Goal: Task Accomplishment & Management: Manage account settings

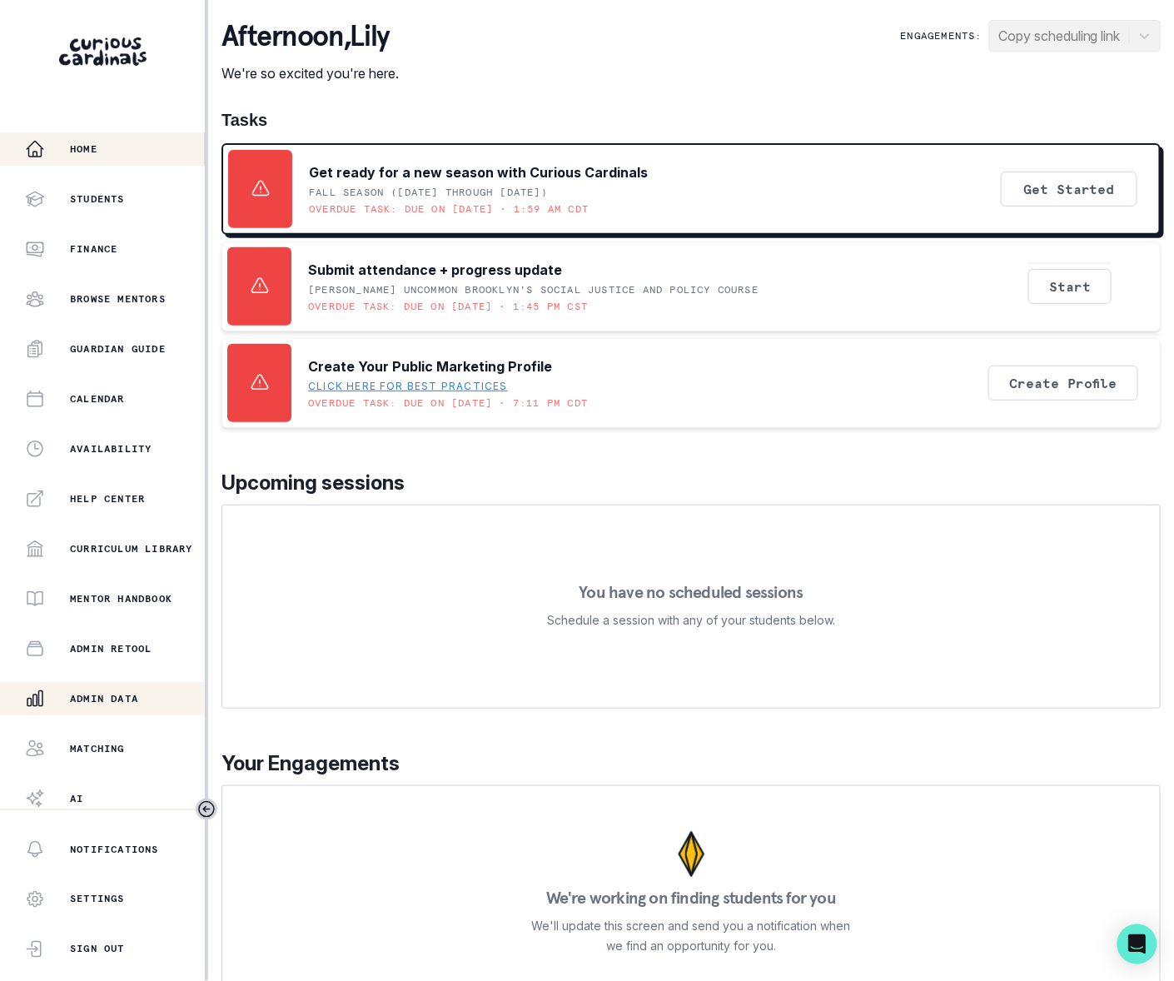
click at [125, 698] on p "Admin Data" at bounding box center [104, 698] width 68 height 13
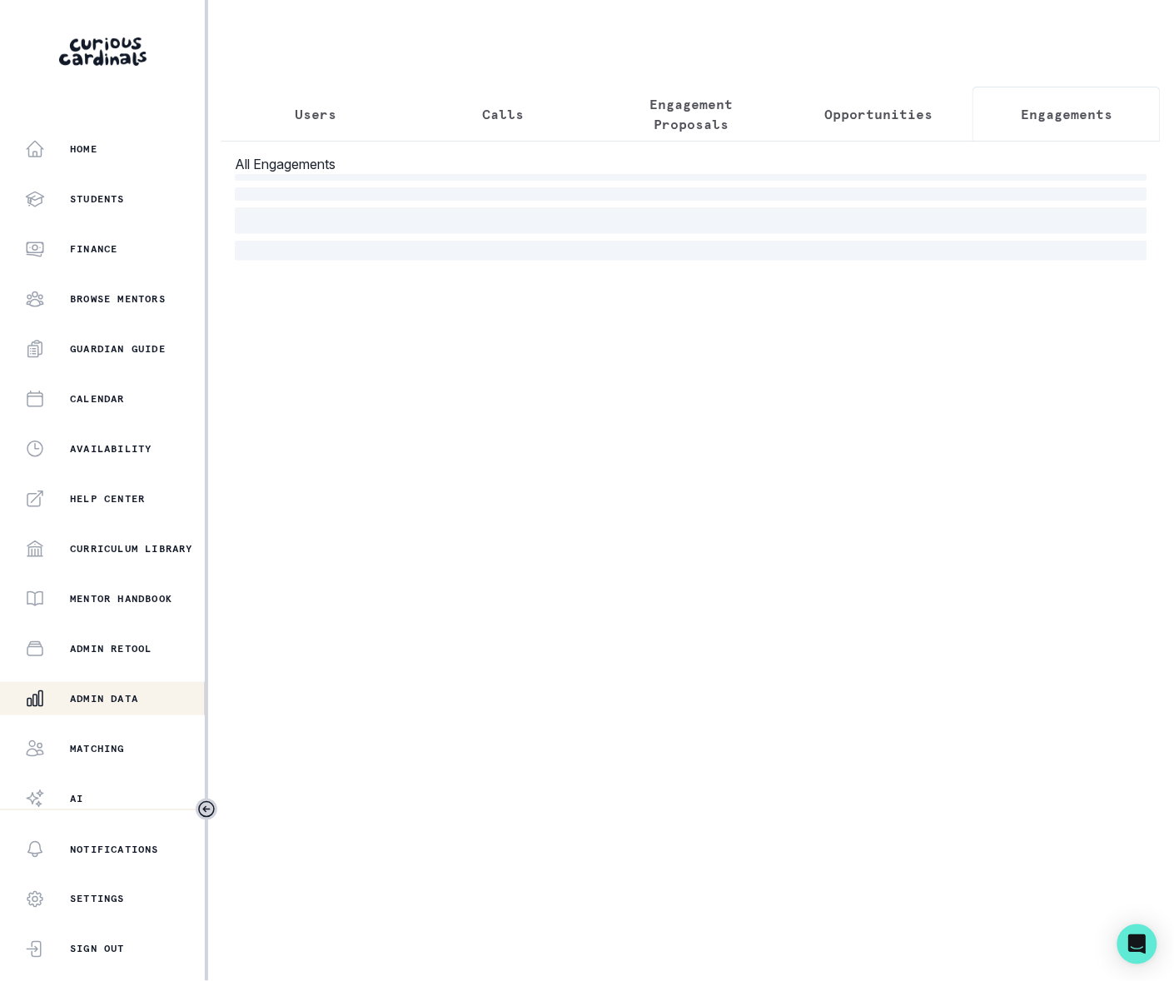
click at [1028, 113] on p "Engagements" at bounding box center [1067, 114] width 92 height 20
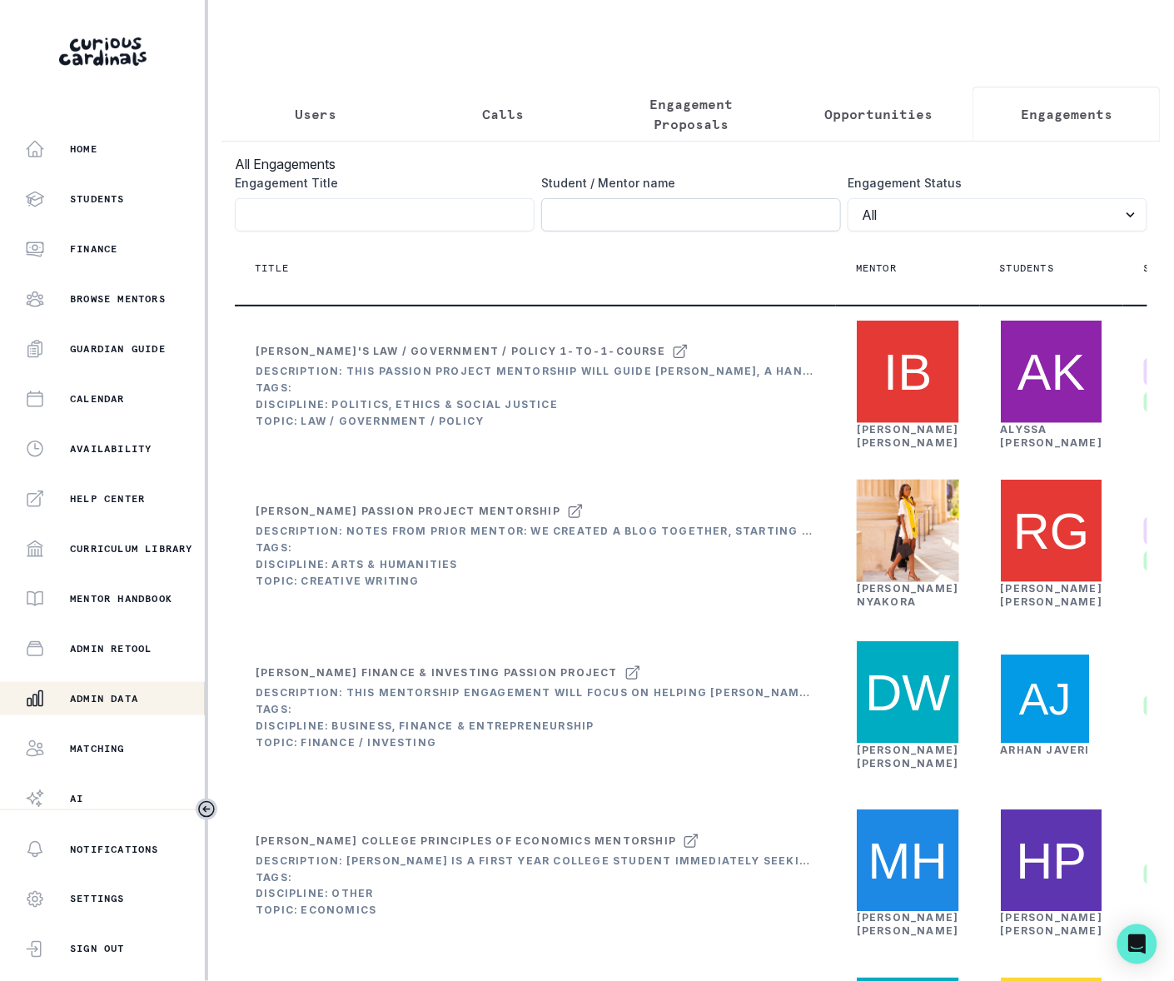
click at [605, 231] on input "Engagement Title" at bounding box center [691, 214] width 300 height 33
paste input "[PERSON_NAME]"
type input "[PERSON_NAME]"
click button "submit" at bounding box center [0, 0] width 0 height 0
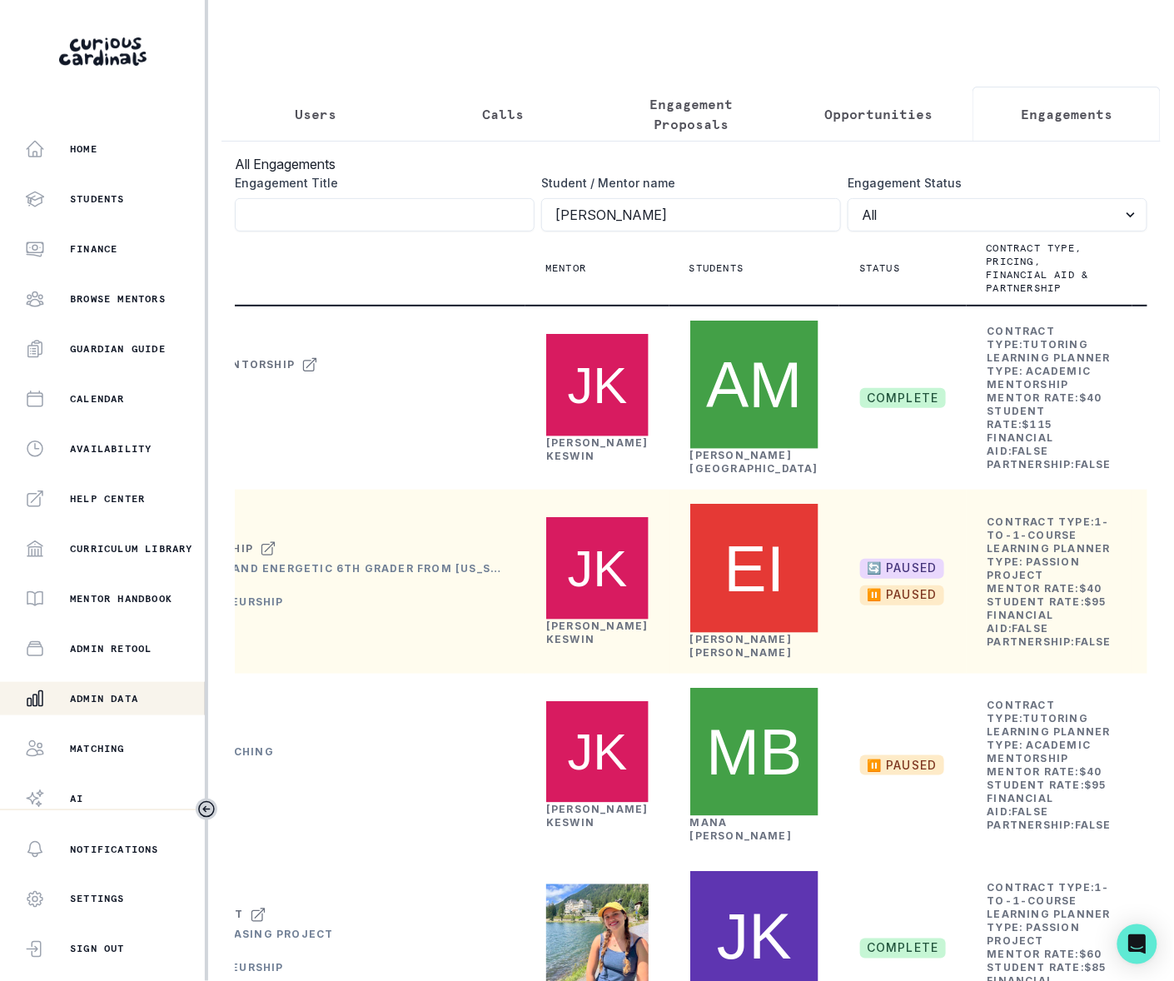
scroll to position [0, 328]
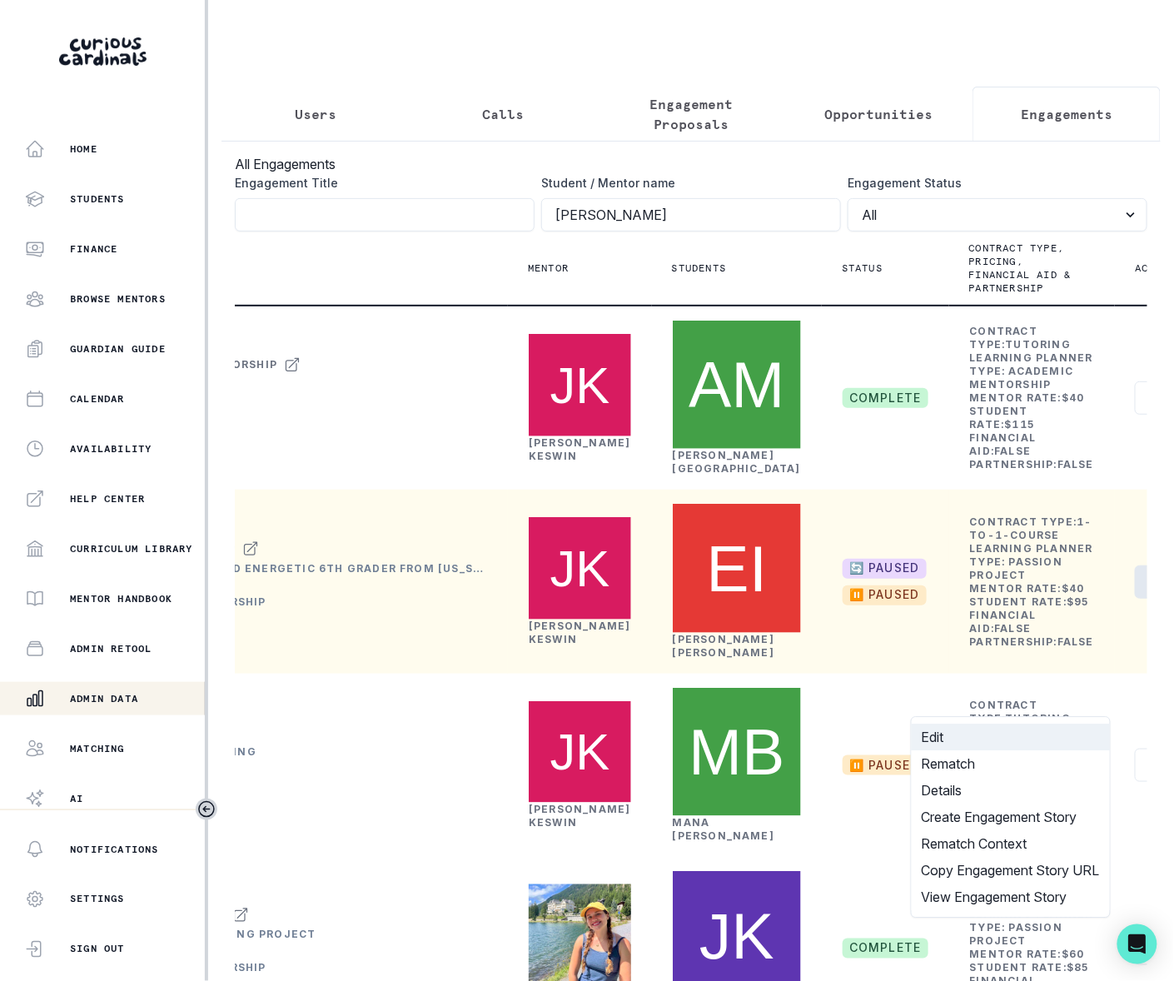
click at [936, 733] on button "Edit" at bounding box center [1011, 737] width 198 height 27
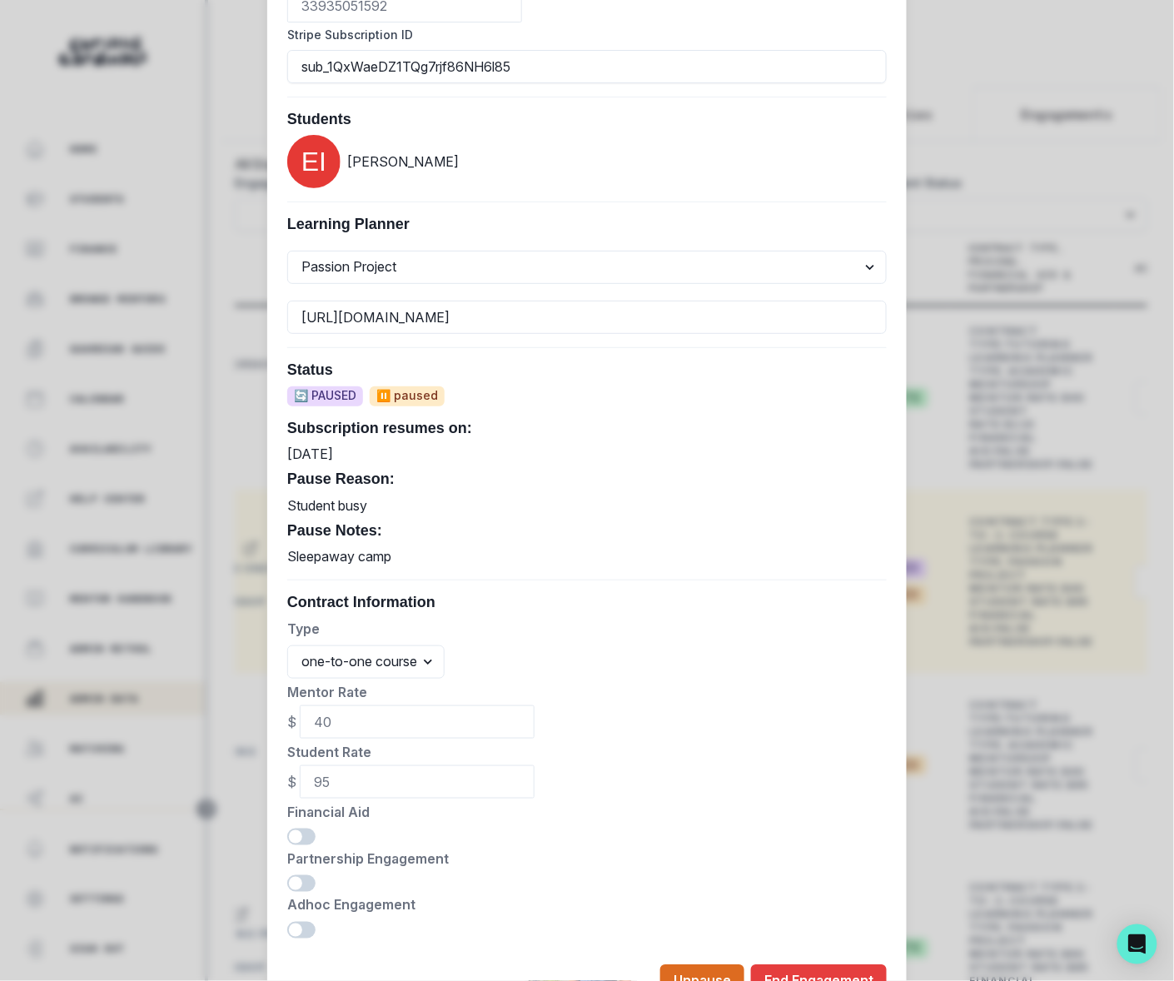
scroll to position [685, 0]
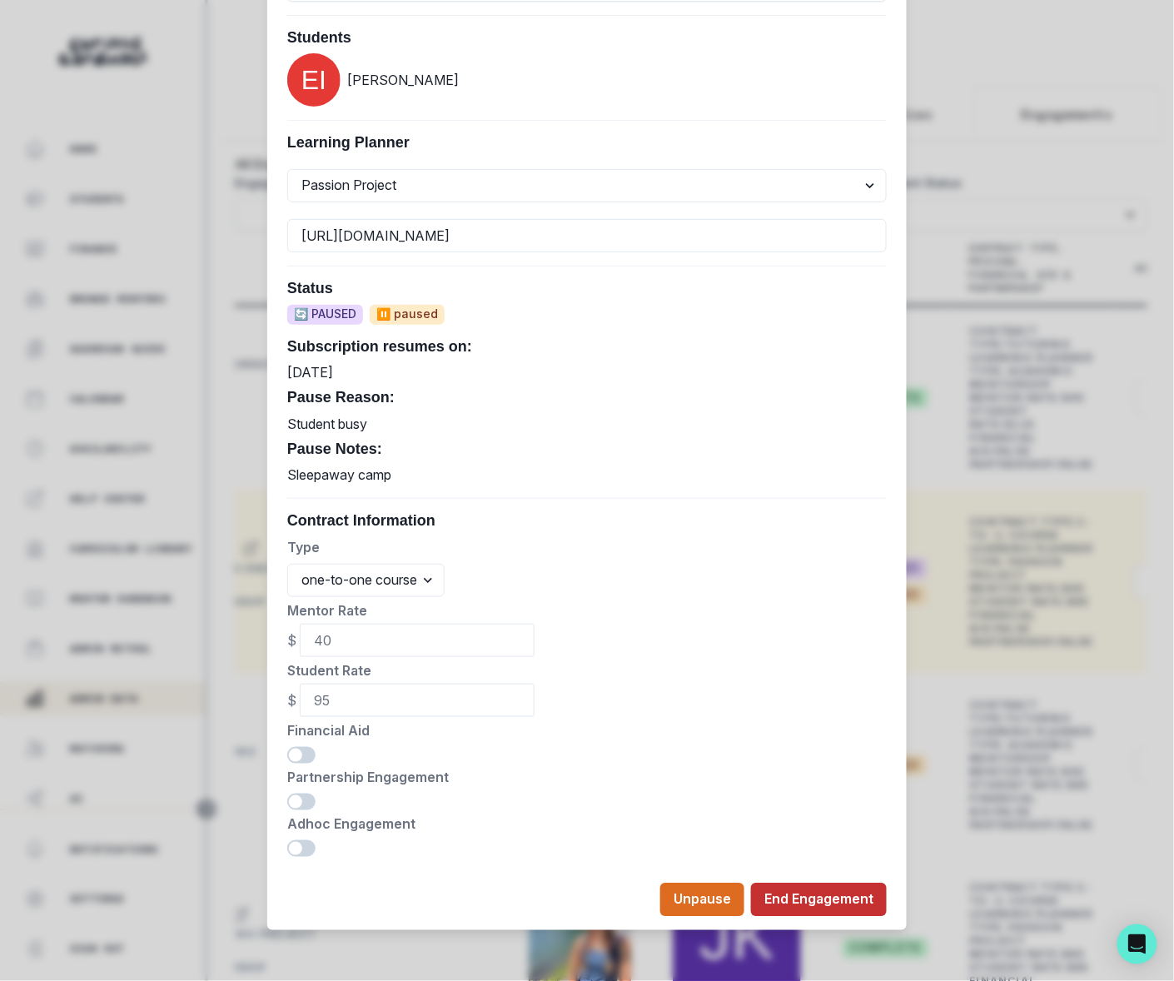
click at [808, 896] on button "End Engagement" at bounding box center [819, 900] width 136 height 33
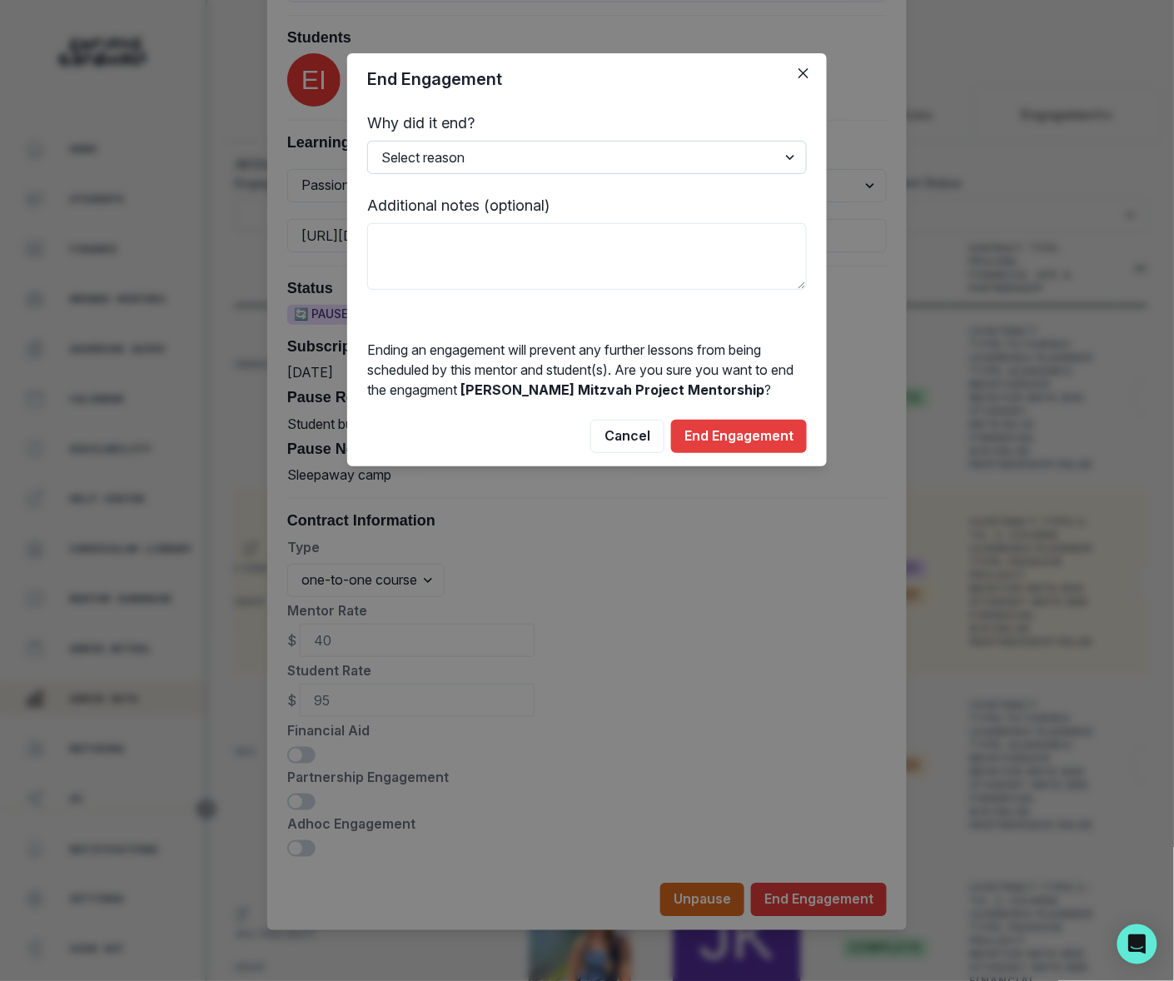
select select "Ended by customer"
drag, startPoint x: 416, startPoint y: 241, endPoint x: 414, endPoint y: 250, distance: 9.5
click at [415, 247] on textarea at bounding box center [587, 256] width 440 height 67
type textarea "[PERSON_NAME] says [PERSON_NAME]'s bat mitzvah is now complete."
click at [736, 435] on button "End Engagement" at bounding box center [739, 436] width 136 height 33
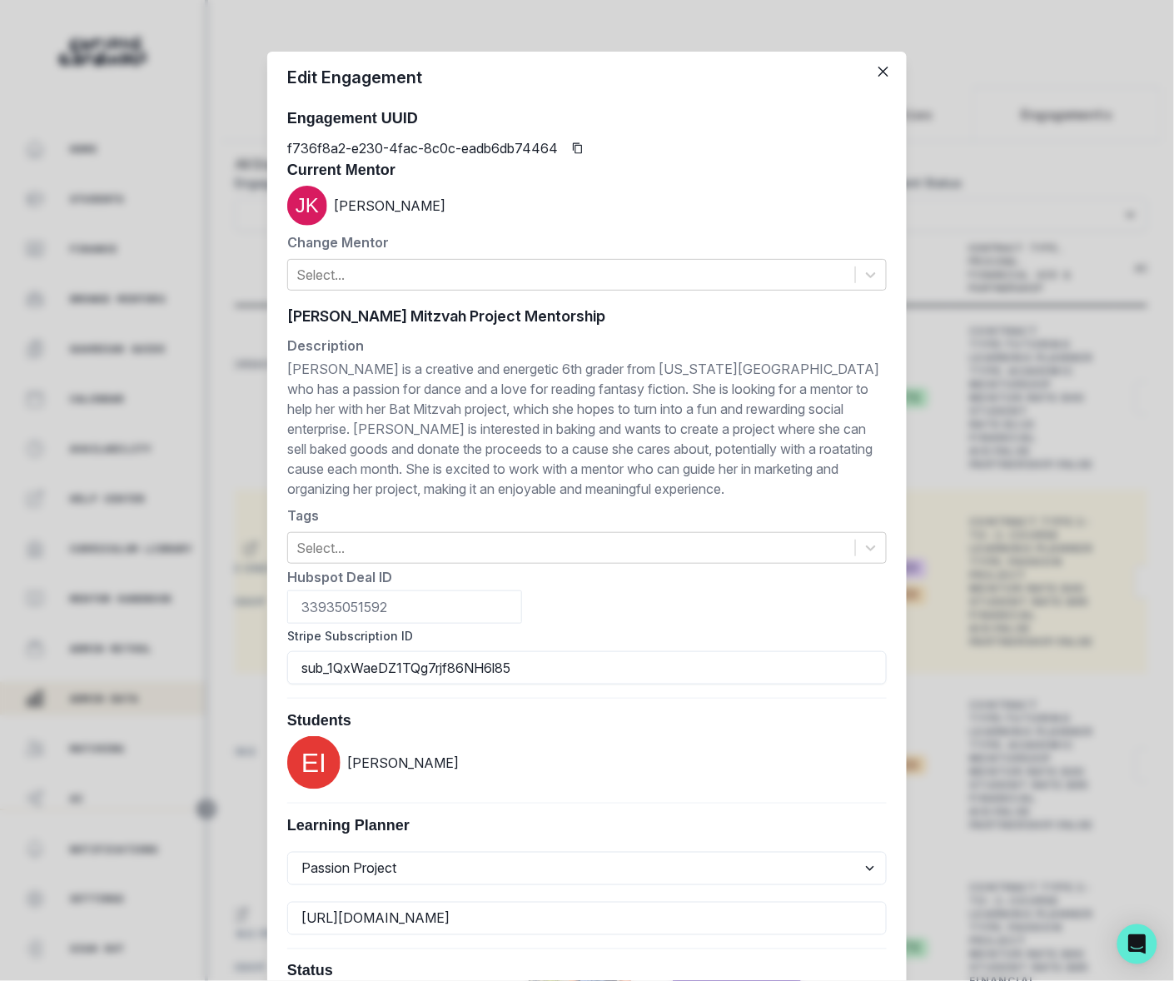
scroll to position [0, 0]
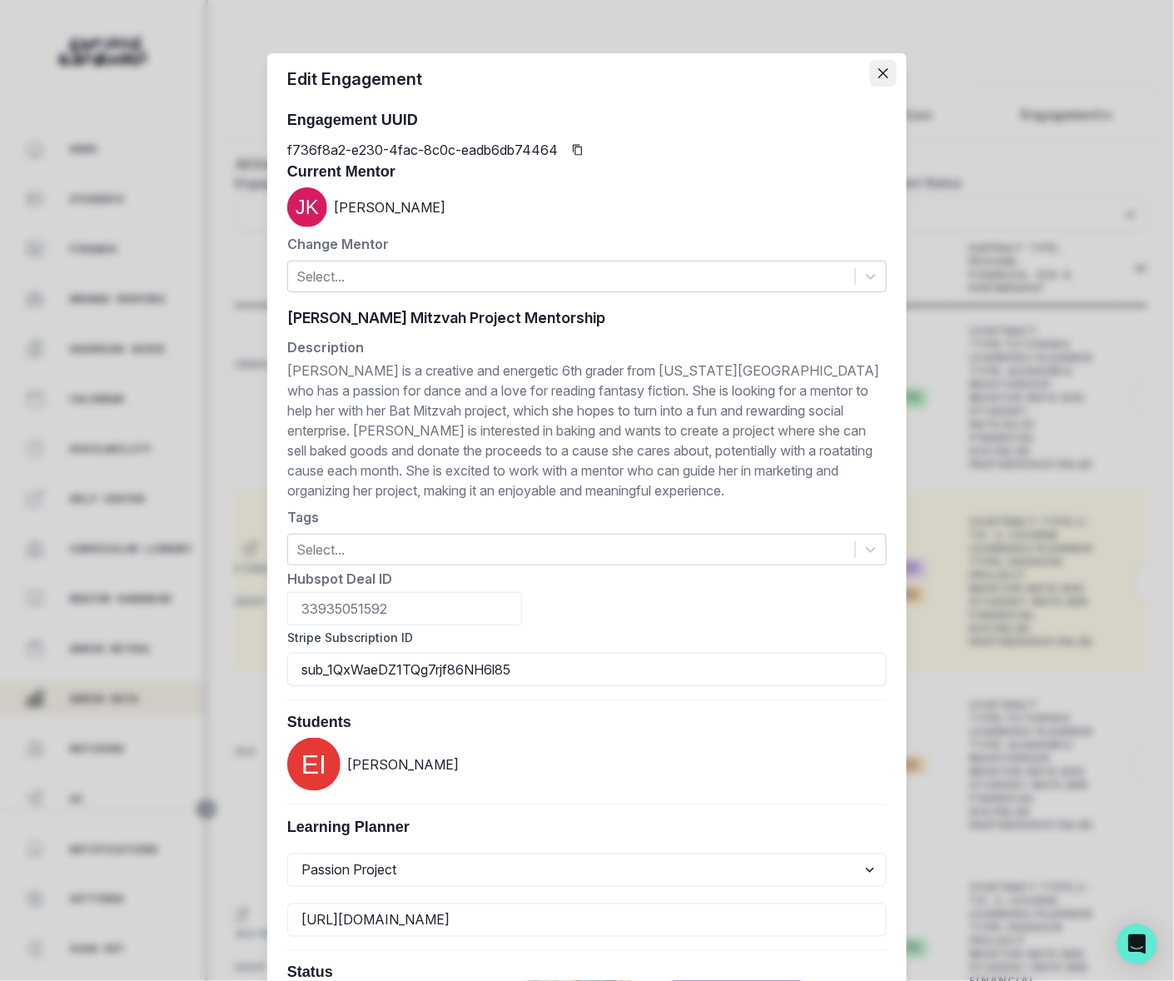
click at [879, 70] on icon "Close" at bounding box center [884, 73] width 10 height 10
